Goal: Task Accomplishment & Management: Use online tool/utility

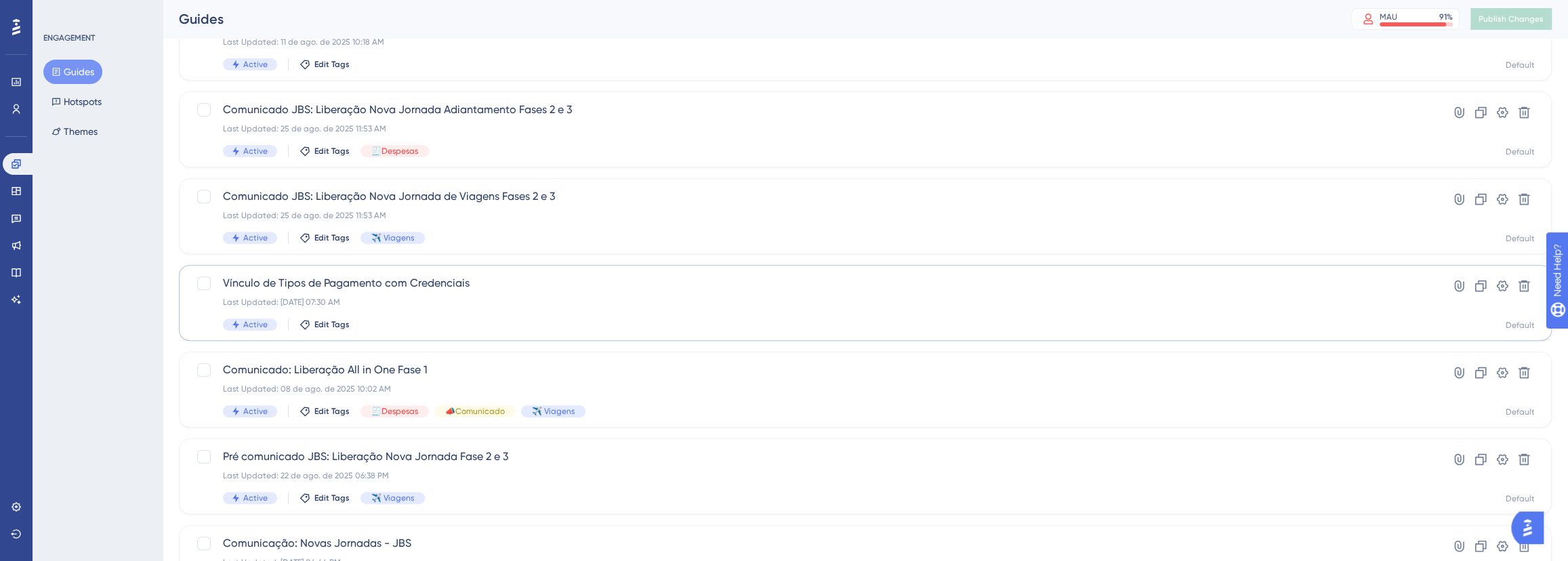
scroll to position [431, 0]
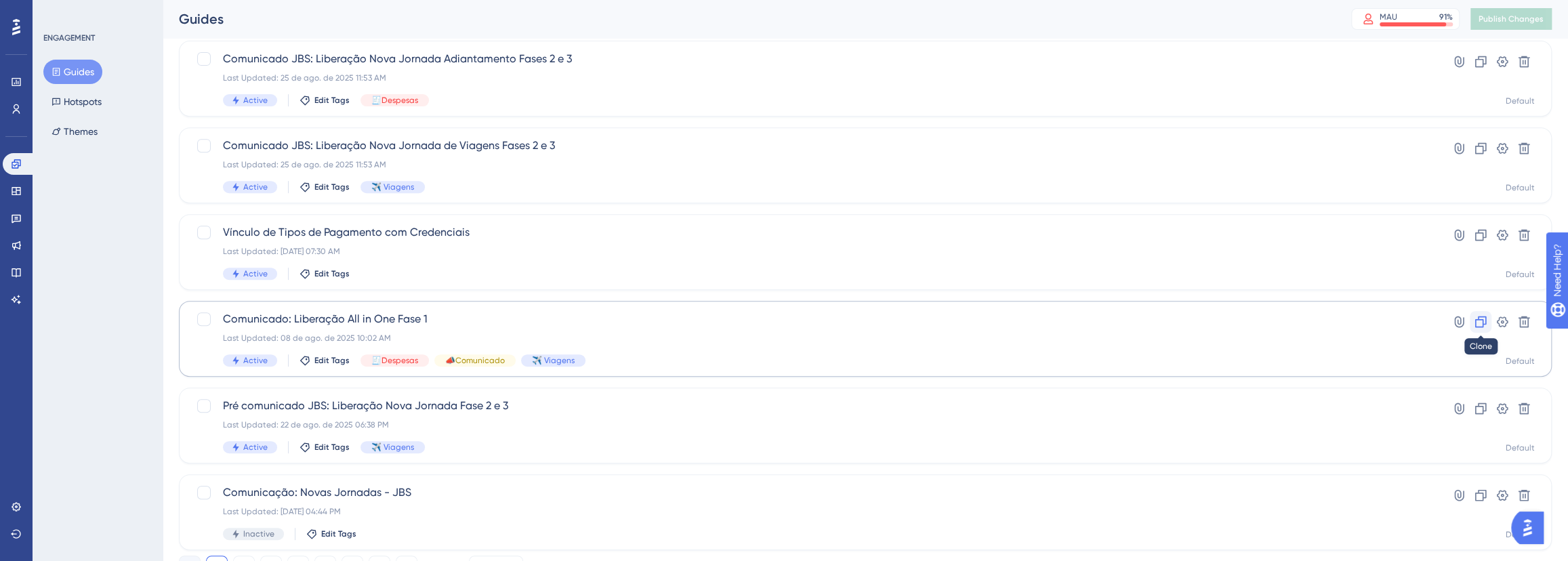
click at [1484, 321] on icon at bounding box center [1480, 322] width 13 height 13
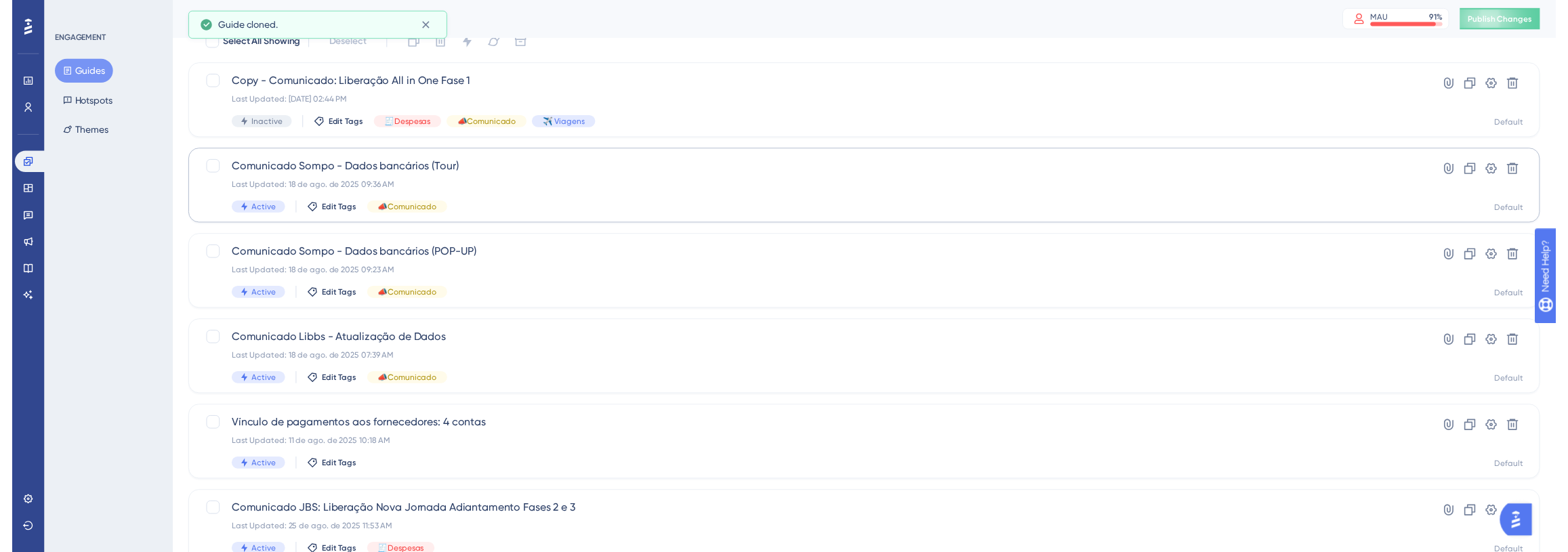
scroll to position [0, 0]
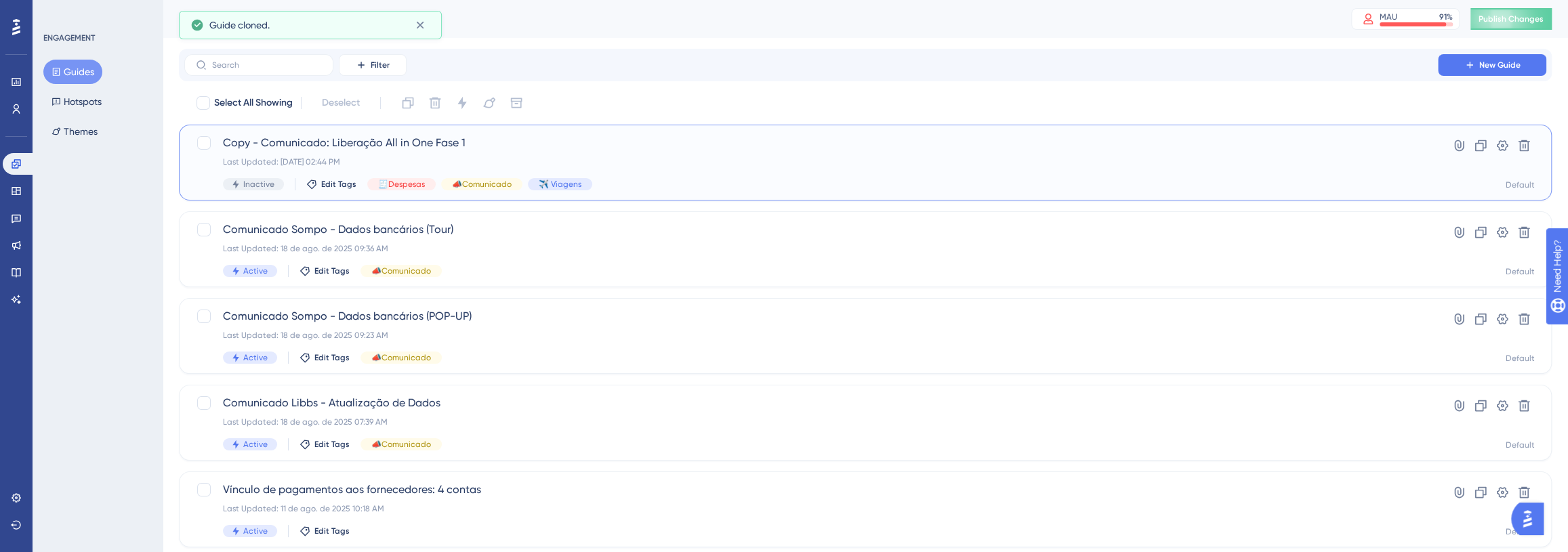
click at [639, 173] on div "Copy - Comunicado: Liberação All in One Fase 1 Last Updated: 05 de set. de 2025…" at bounding box center [811, 162] width 1176 height 55
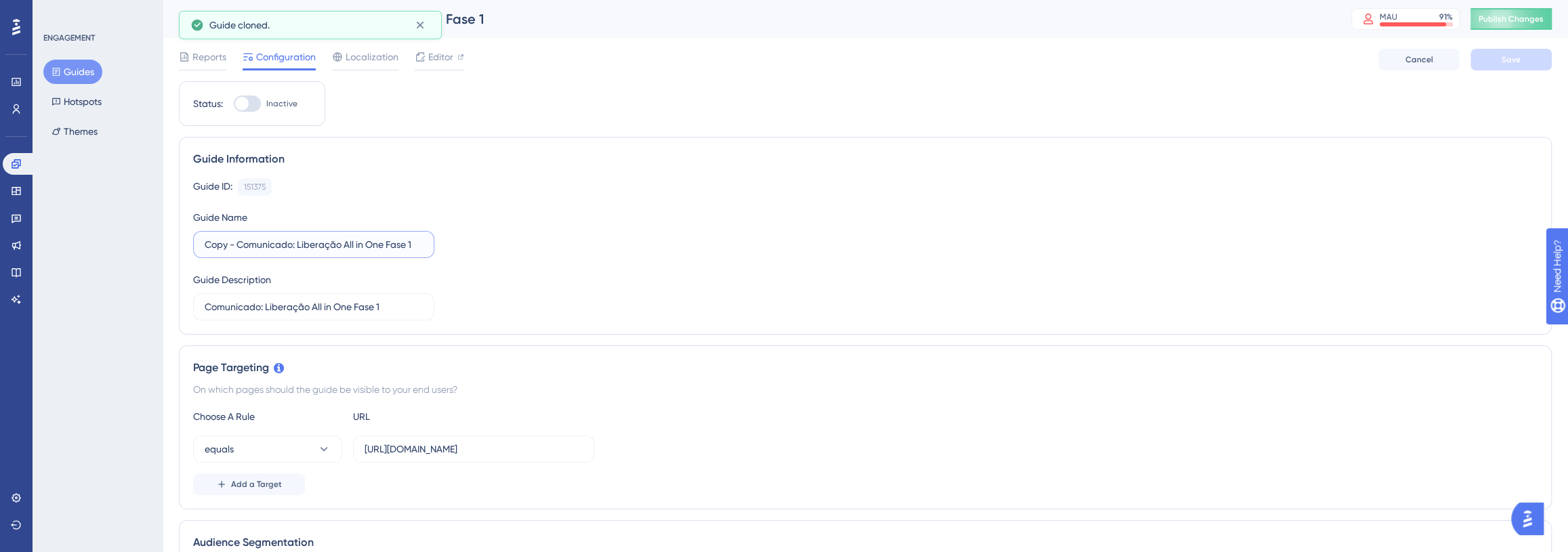
click at [304, 245] on input "Copy - Comunicado: Liberação All in One Fase 1" at bounding box center [314, 244] width 218 height 15
click at [242, 247] on input "Copy - Comunicado: Liberação All in One Fase 1" at bounding box center [314, 244] width 218 height 15
drag, startPoint x: 236, startPoint y: 247, endPoint x: 181, endPoint y: 242, distance: 55.2
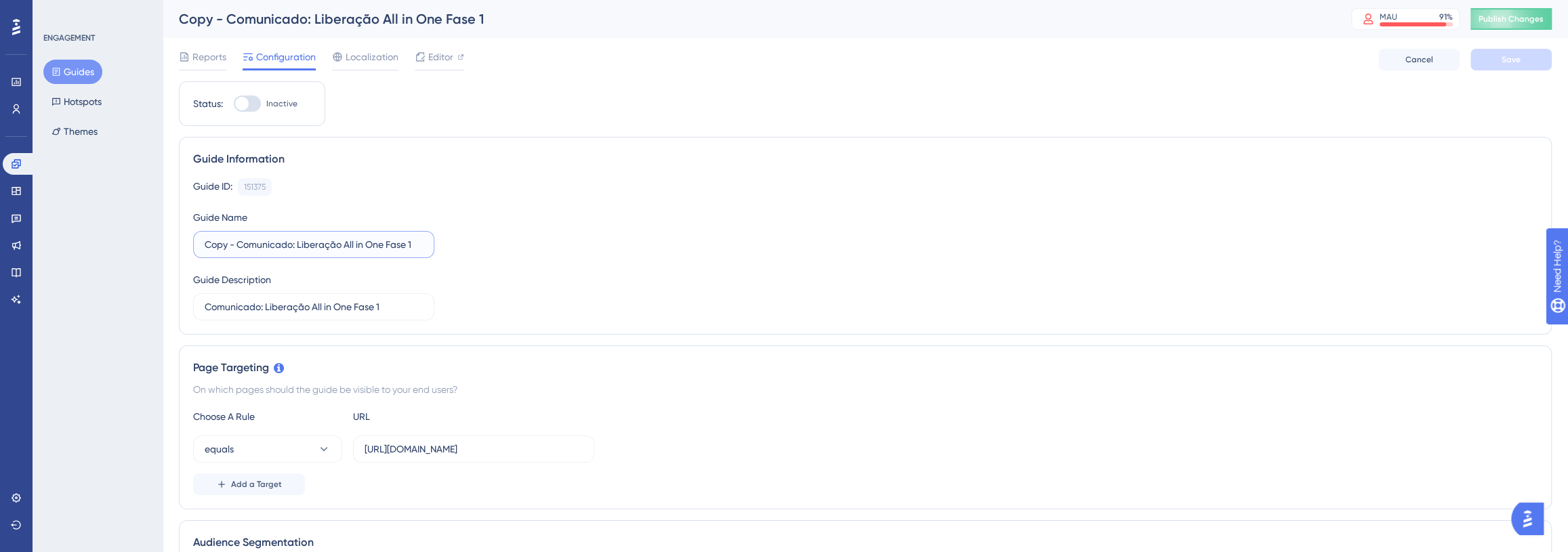
click at [181, 242] on div "Guide Information Guide ID: 151375 Copy Guide Name Copy - Comunicado: Liberação…" at bounding box center [865, 236] width 1373 height 198
drag, startPoint x: 267, startPoint y: 247, endPoint x: 409, endPoint y: 253, distance: 142.1
click at [409, 252] on label "Comunicado: Liberação All in One Fase 1" at bounding box center [314, 244] width 242 height 27
type input "Comunicado: Relatório Contábil"
click at [395, 307] on input "Comunicado: Liberação All in One Fase 1" at bounding box center [314, 307] width 218 height 15
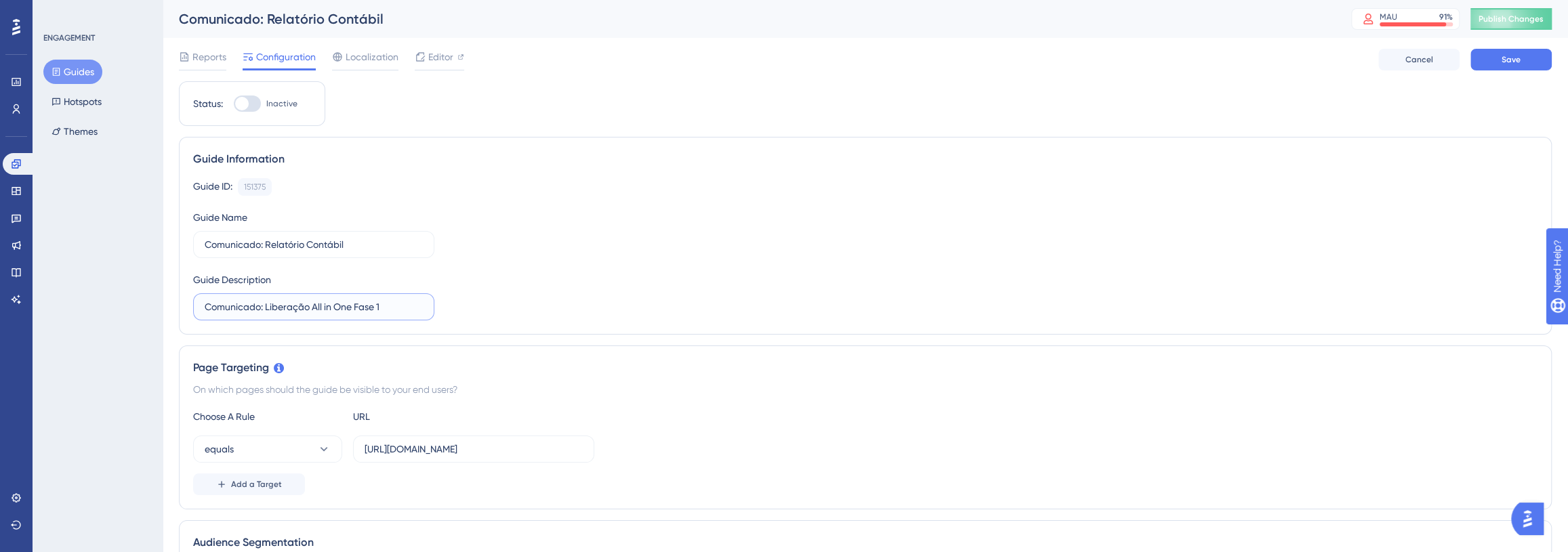
click at [395, 307] on input "Comunicado: Liberação All in One Fase 1" at bounding box center [314, 307] width 218 height 15
click at [369, 248] on input "Comunicado: Relatório Contábil" at bounding box center [314, 244] width 218 height 15
click at [369, 247] on input "Comunicado: Relatório Contábil" at bounding box center [314, 244] width 218 height 15
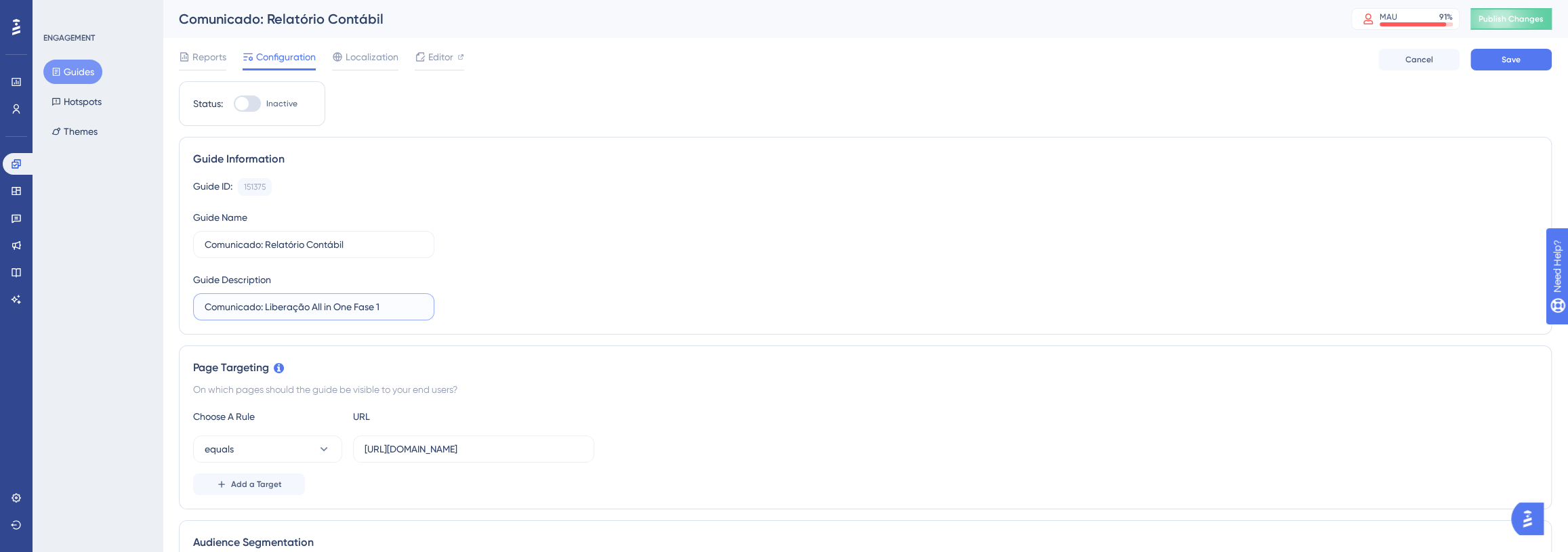
click at [390, 311] on input "Comunicado: Liberação All in One Fase 1" at bounding box center [314, 307] width 218 height 15
paste input "Comunicado: Relatório Contábil"
type input "Comunicado: Relatório Contábil"
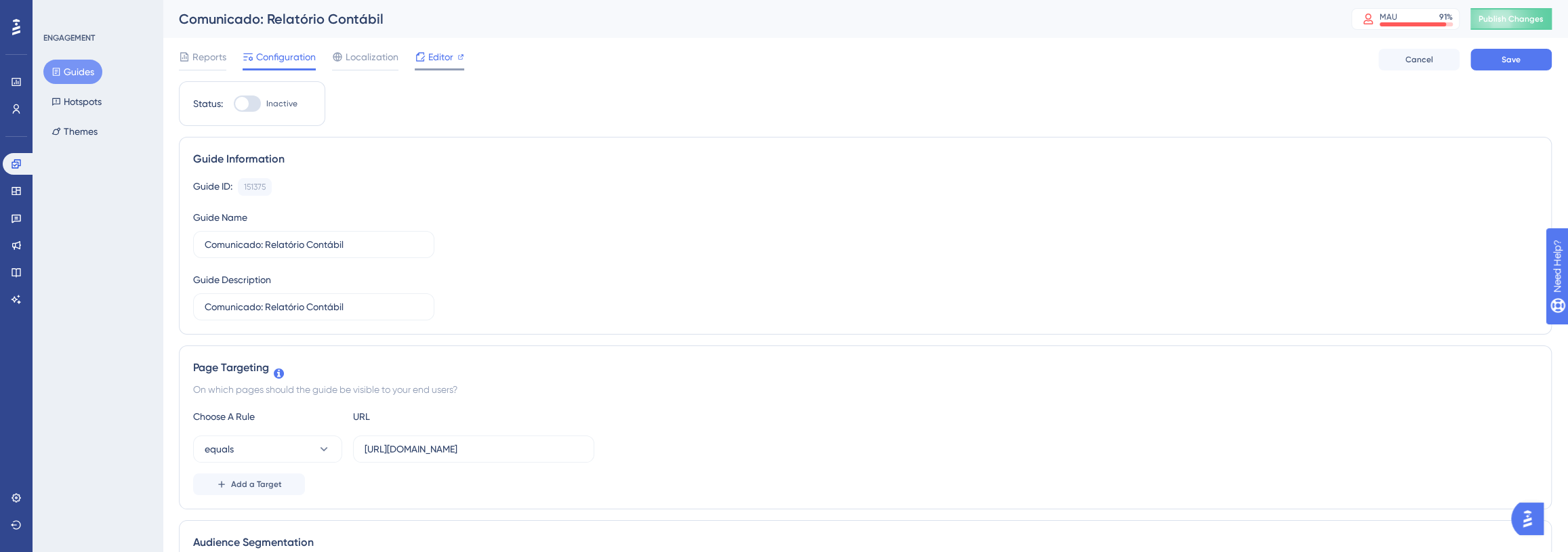
click at [452, 59] on span "Editor" at bounding box center [441, 57] width 25 height 16
